Goal: Task Accomplishment & Management: Use online tool/utility

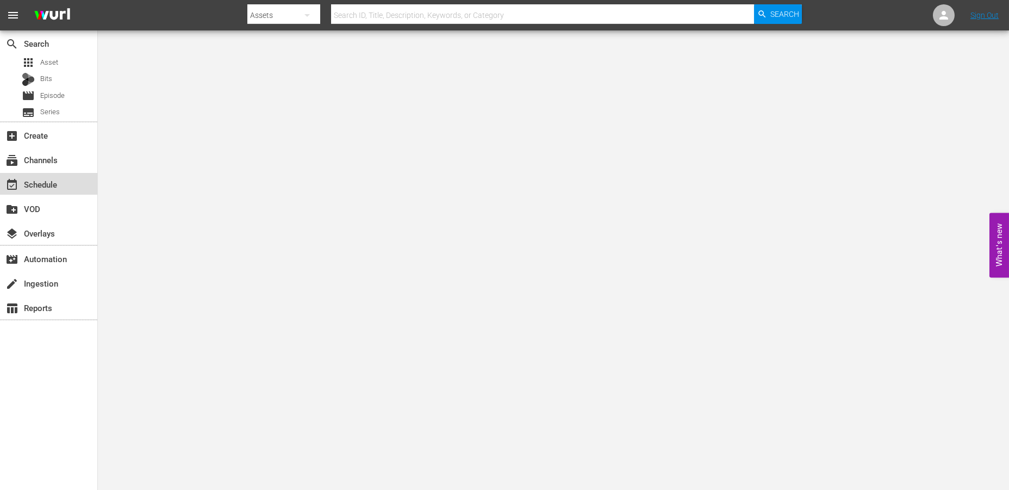
click at [37, 178] on div "event_available Schedule" at bounding box center [30, 183] width 61 height 10
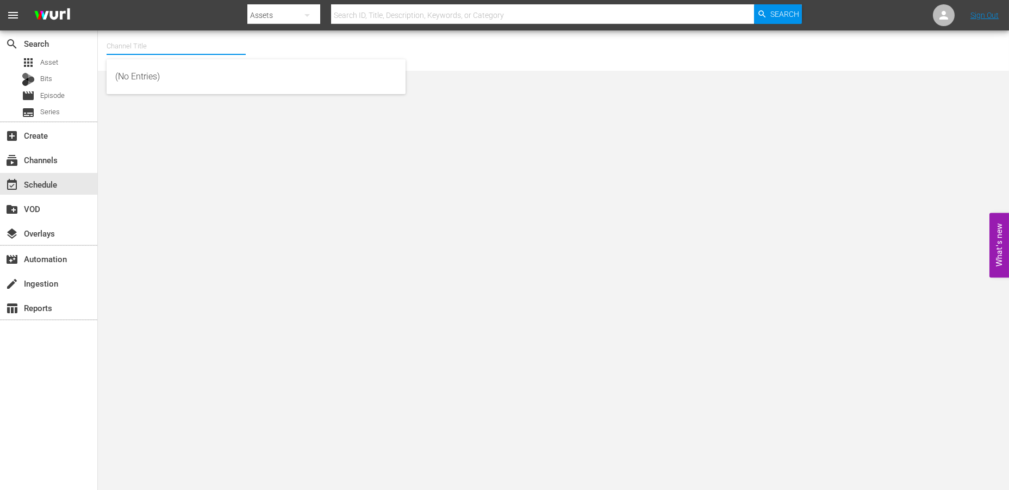
click at [146, 41] on input "text" at bounding box center [176, 46] width 139 height 26
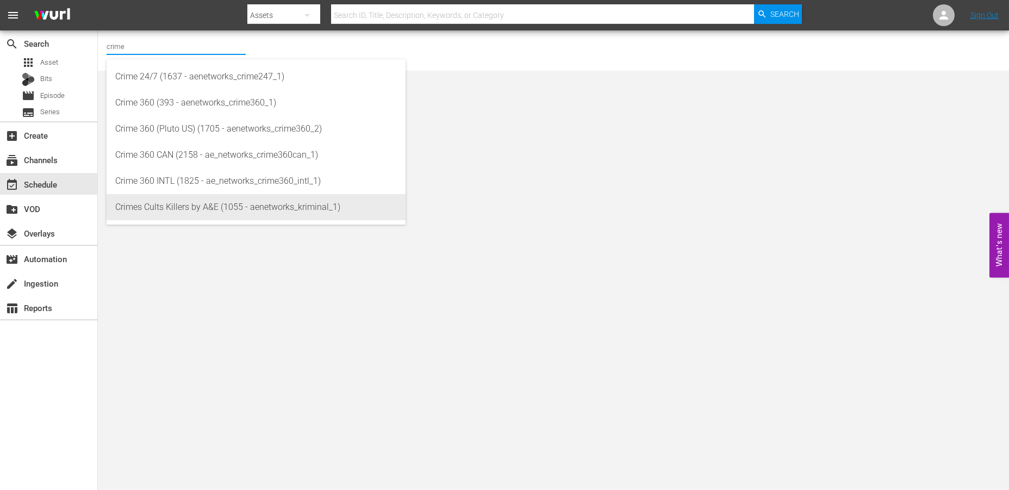
click at [142, 203] on div "Crimes Cults Killers by A&E (1055 - aenetworks_kriminal_1)" at bounding box center [256, 207] width 282 height 26
type input "Crimes Cults Killers by A&E (1055 - aenetworks_kriminal_1)"
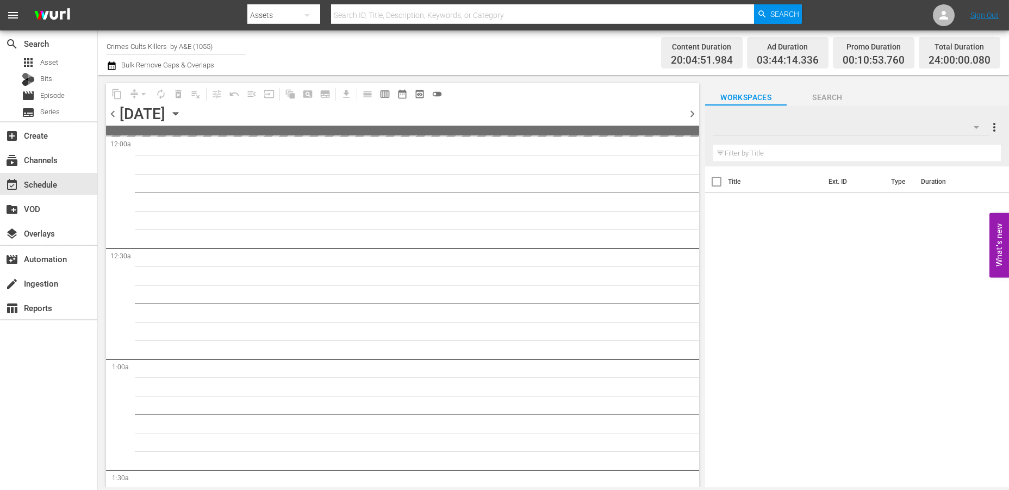
click at [178, 113] on icon "button" at bounding box center [175, 114] width 5 height 3
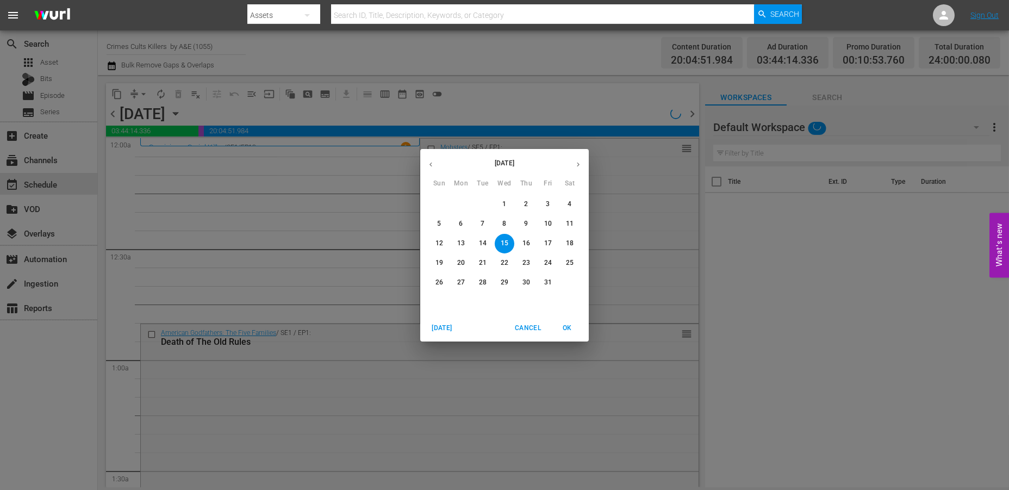
click at [577, 161] on icon "button" at bounding box center [578, 164] width 8 height 8
click at [459, 221] on p "3" at bounding box center [461, 223] width 4 height 9
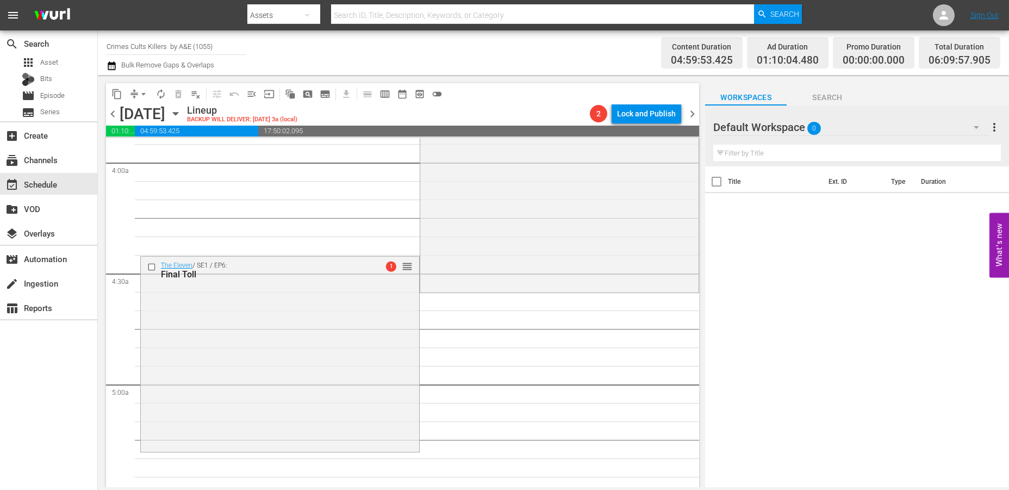
scroll to position [855, 0]
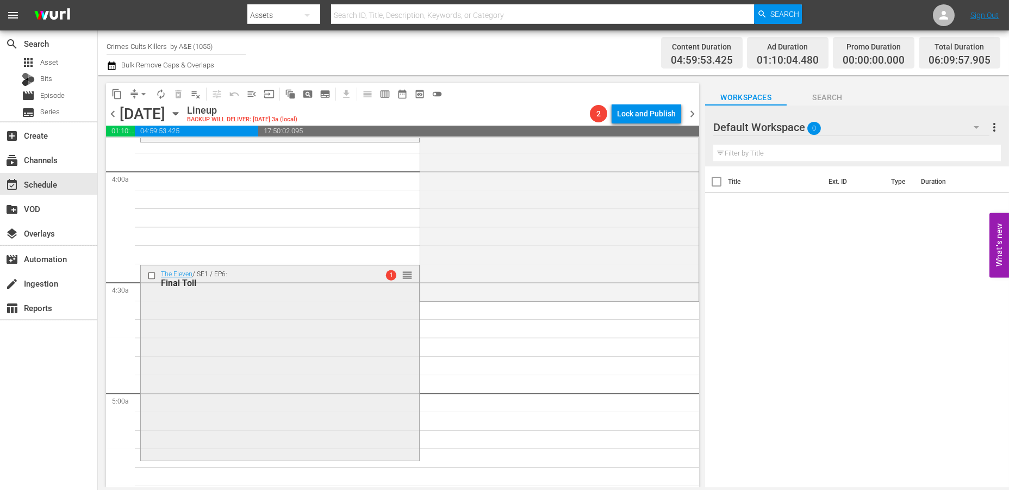
click at [165, 351] on div "The Eleven / SE1 / EP6: Final Toll 1 reorder" at bounding box center [280, 361] width 278 height 193
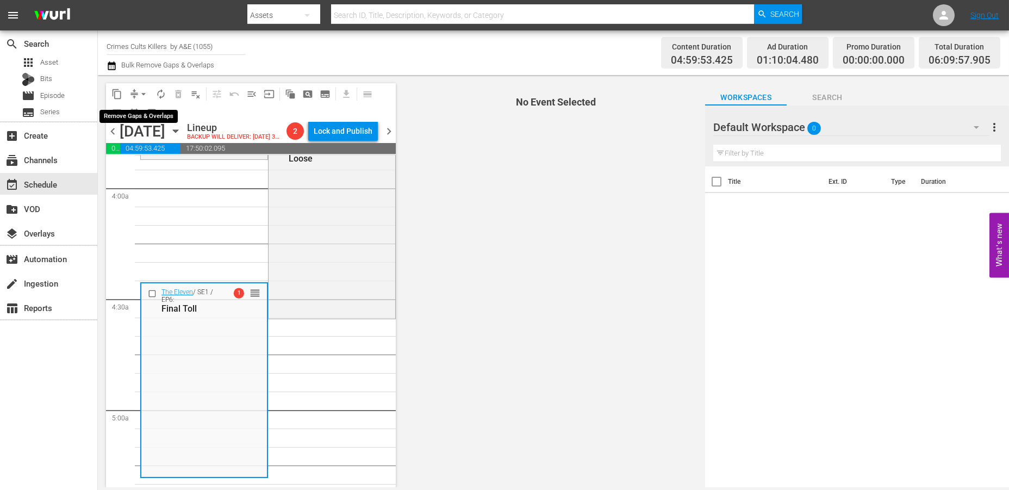
click at [140, 91] on span "arrow_drop_down" at bounding box center [143, 94] width 11 height 11
click at [134, 111] on li "Align to Midnight" at bounding box center [144, 116] width 114 height 18
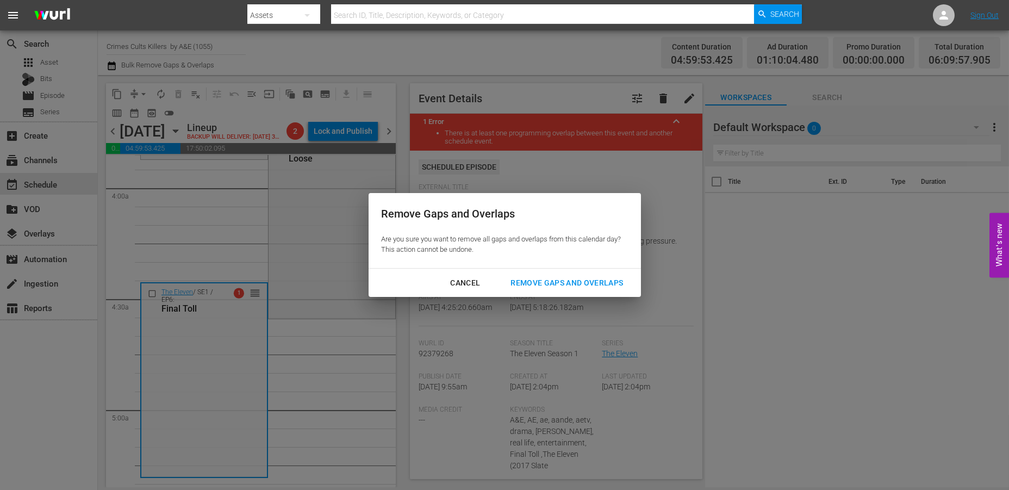
click at [541, 279] on div "Remove Gaps and Overlaps" at bounding box center [567, 283] width 130 height 14
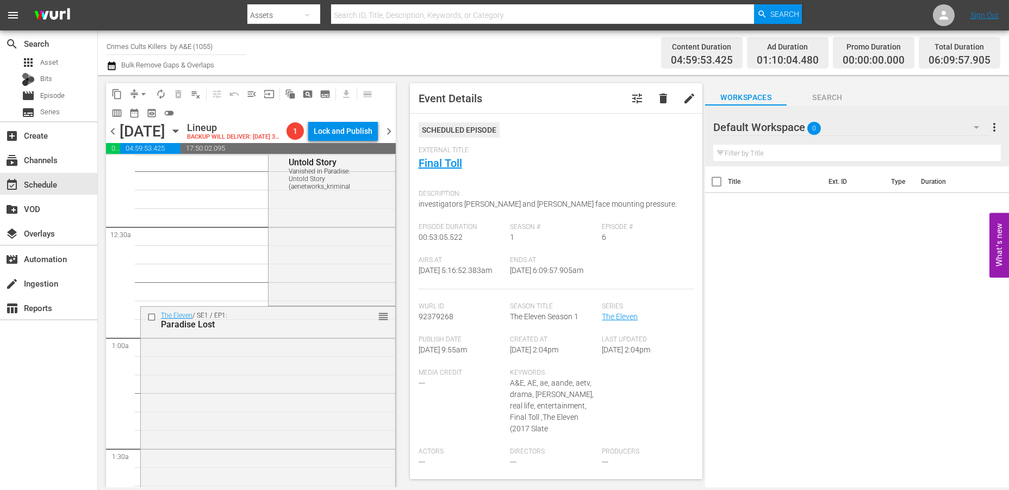
scroll to position [0, 0]
